Goal: Task Accomplishment & Management: Use online tool/utility

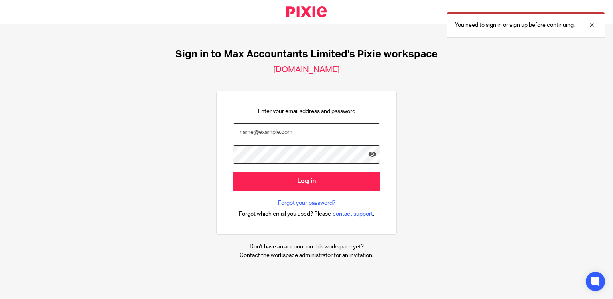
click at [267, 133] on input "email" at bounding box center [307, 133] width 148 height 18
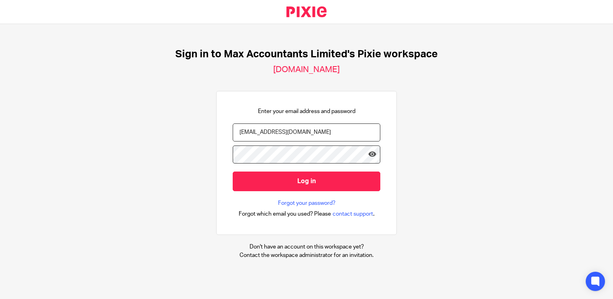
type input "neilb@maxaccountants.co.uk"
click at [233, 172] on input "Log in" at bounding box center [307, 182] width 148 height 20
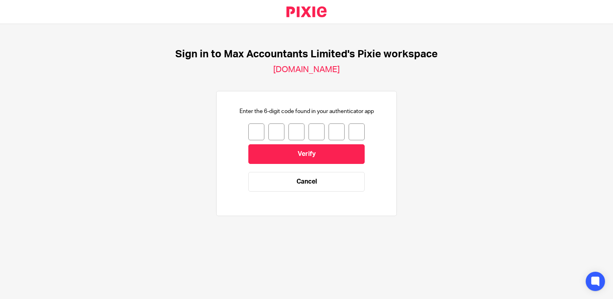
click at [252, 136] on input "number" at bounding box center [256, 132] width 16 height 17
type input "5"
type input "9"
type input "1"
type input "0"
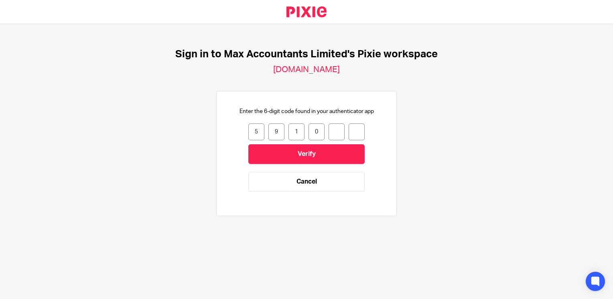
type input "5"
type input "6"
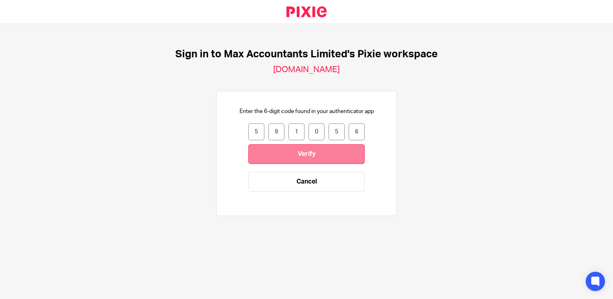
click at [273, 152] on input "Verify" at bounding box center [306, 155] width 116 height 20
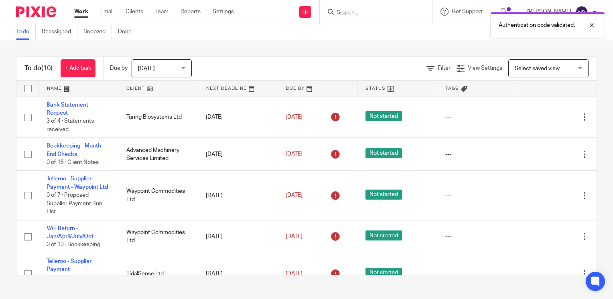
click at [136, 87] on link at bounding box center [157, 89] width 79 height 16
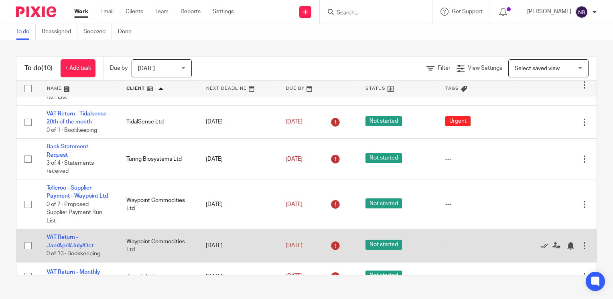
scroll to position [143, 0]
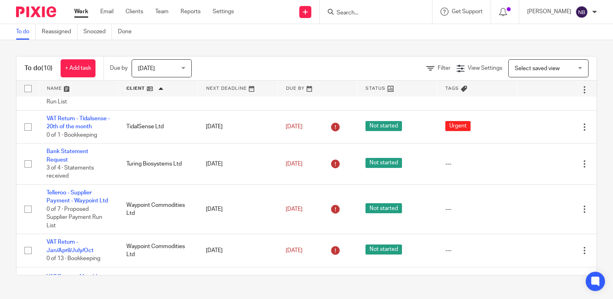
click at [165, 77] on div "Due by Today Today Today Tomorrow This week Next week This month Next month All…" at bounding box center [155, 69] width 102 height 24
click at [166, 71] on span "[DATE]" at bounding box center [159, 68] width 43 height 17
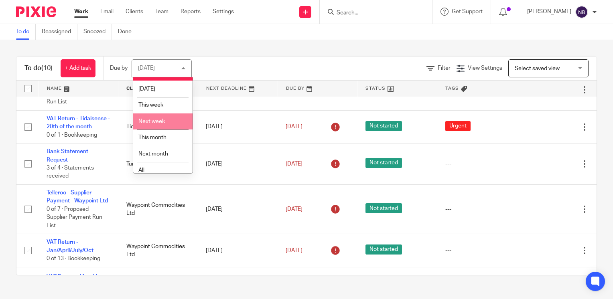
scroll to position [19, 0]
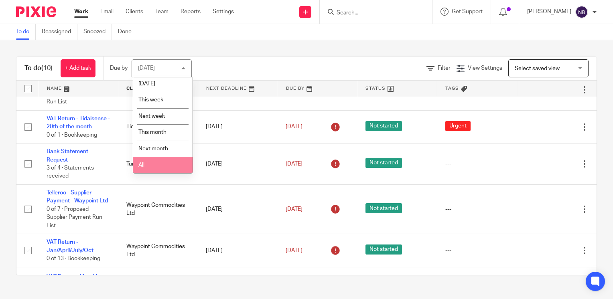
click at [171, 169] on li "All" at bounding box center [162, 165] width 59 height 16
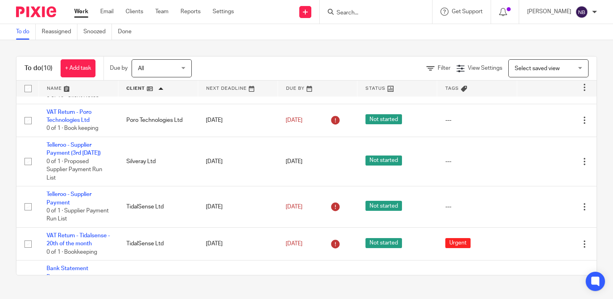
scroll to position [0, 0]
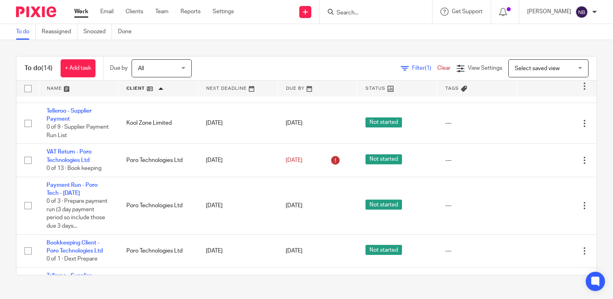
scroll to position [39, 0]
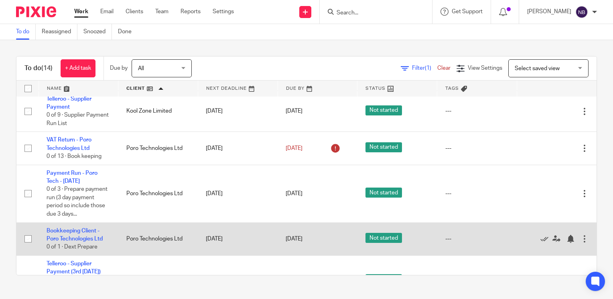
click at [81, 244] on td "Bookkeeping Client - Poro Technologies Ltd 0 of 1 · Dext Prepare" at bounding box center [79, 239] width 80 height 33
click at [83, 240] on link "Bookkeeping Client - Poro Technologies Ltd" at bounding box center [75, 235] width 56 height 14
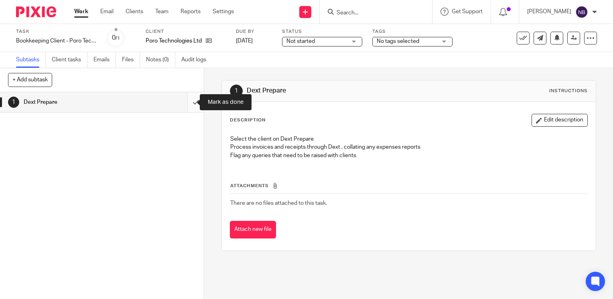
click at [189, 100] on input "submit" at bounding box center [102, 102] width 204 height 20
